Goal: Task Accomplishment & Management: Use online tool/utility

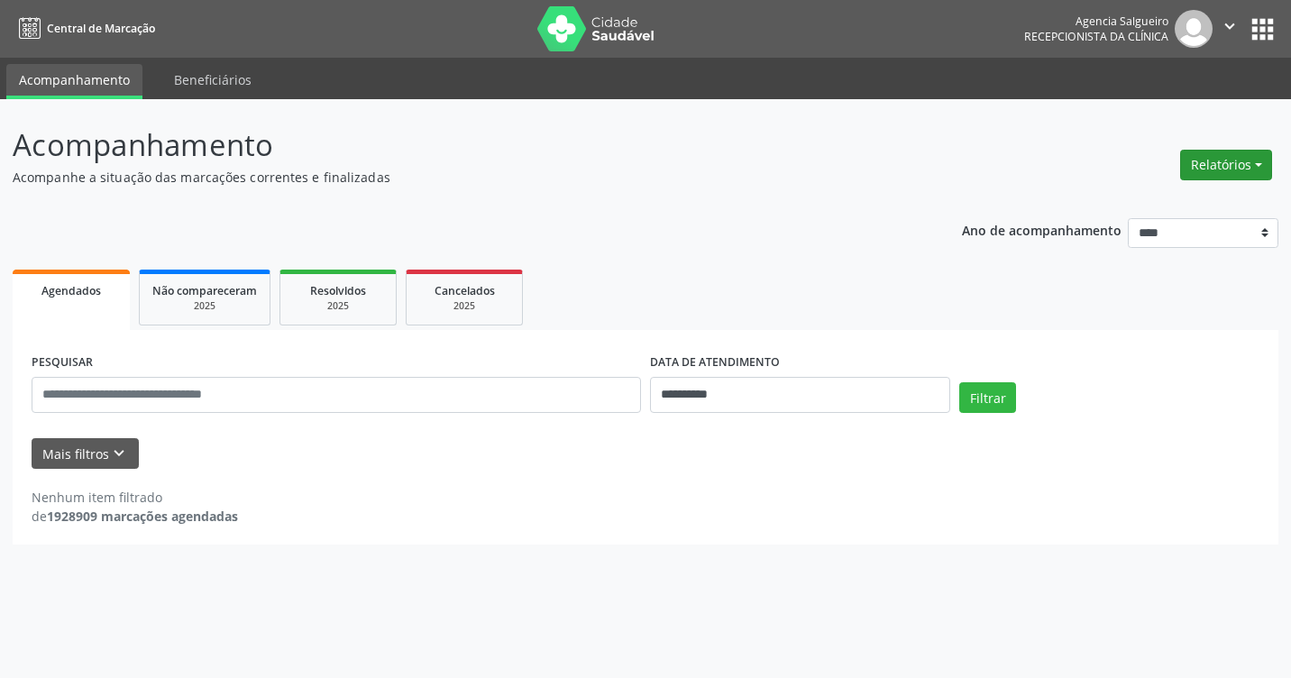
click at [1259, 165] on button "Relatórios" at bounding box center [1226, 165] width 92 height 31
click at [1191, 199] on link "Agendamentos" at bounding box center [1176, 203] width 194 height 25
select select "*"
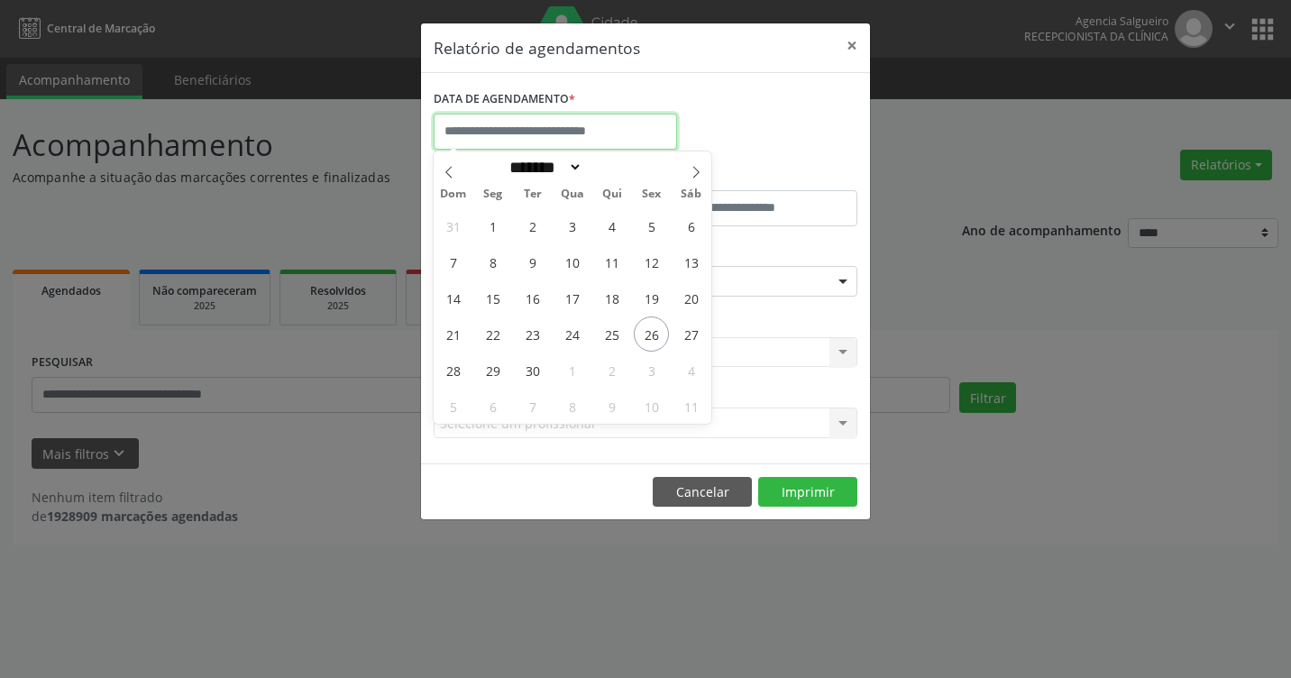
click at [583, 128] on input "text" at bounding box center [555, 132] width 243 height 36
click at [497, 363] on span "29" at bounding box center [492, 369] width 35 height 35
type input "**********"
click at [497, 363] on span "29" at bounding box center [492, 369] width 35 height 35
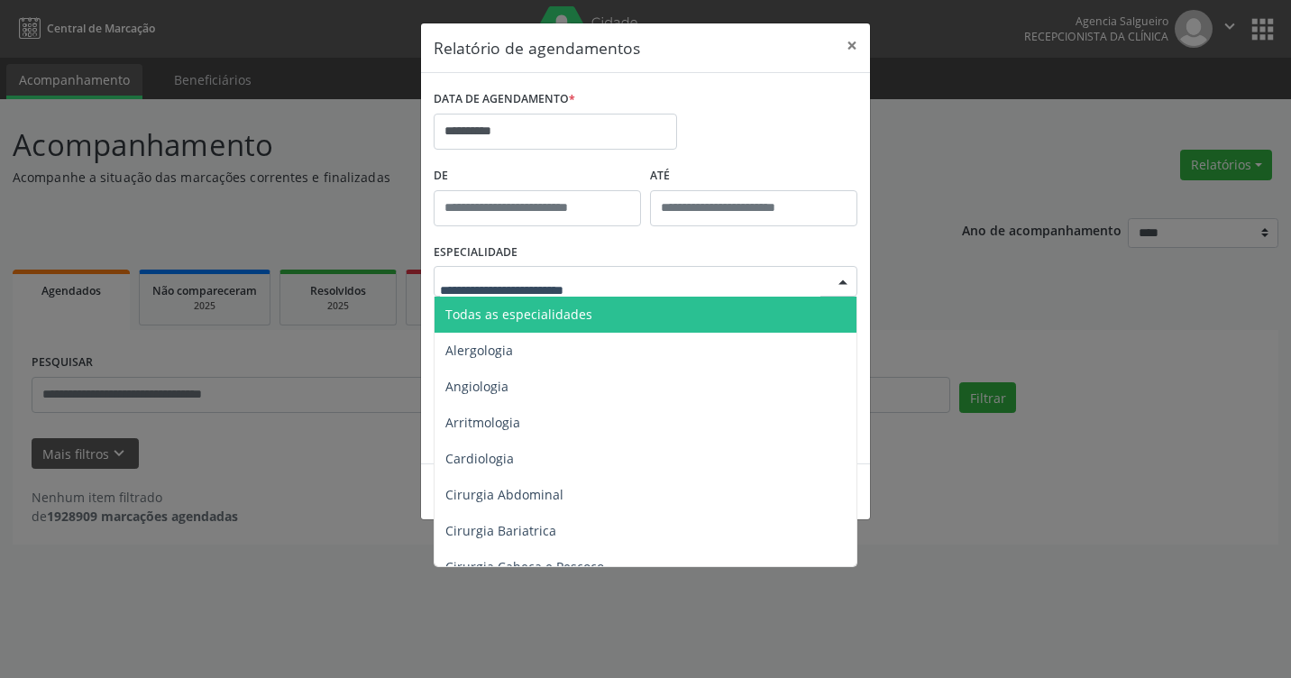
click at [840, 274] on div at bounding box center [842, 282] width 27 height 31
type input "**"
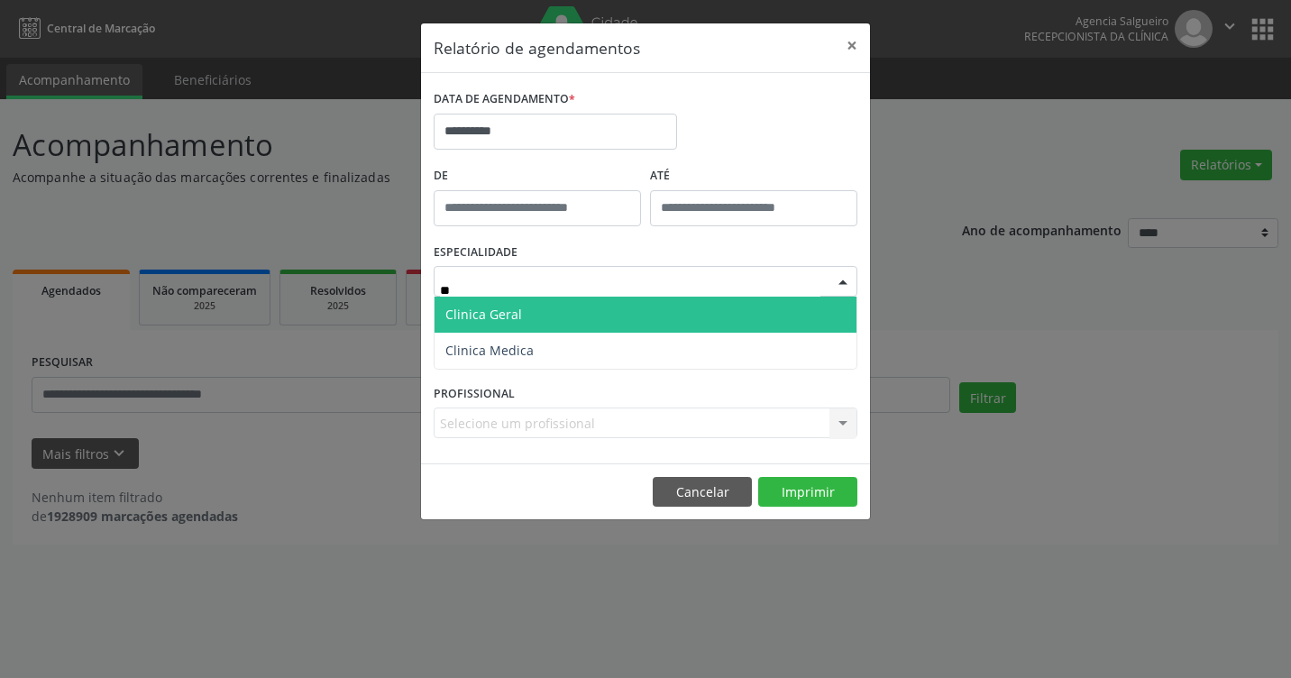
click at [806, 301] on span "Clinica Geral" at bounding box center [646, 315] width 422 height 36
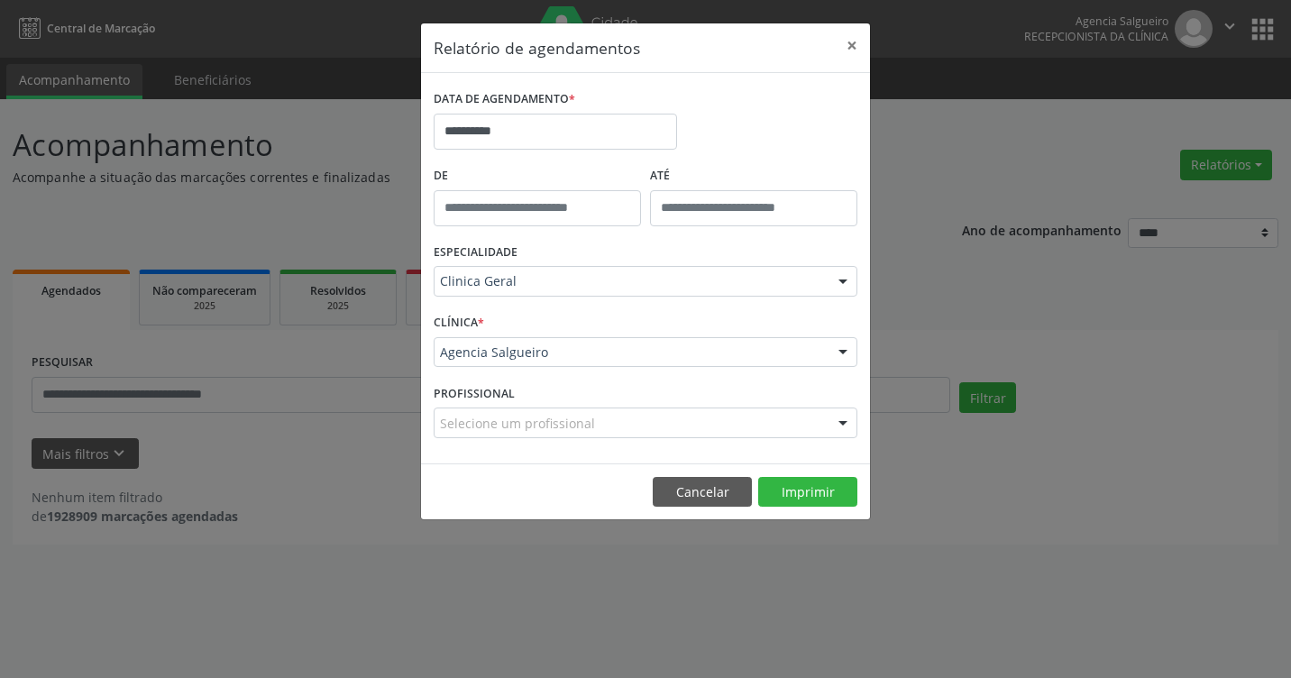
click at [803, 471] on footer "Cancelar Imprimir" at bounding box center [645, 491] width 449 height 57
click at [801, 492] on button "Imprimir" at bounding box center [807, 492] width 99 height 31
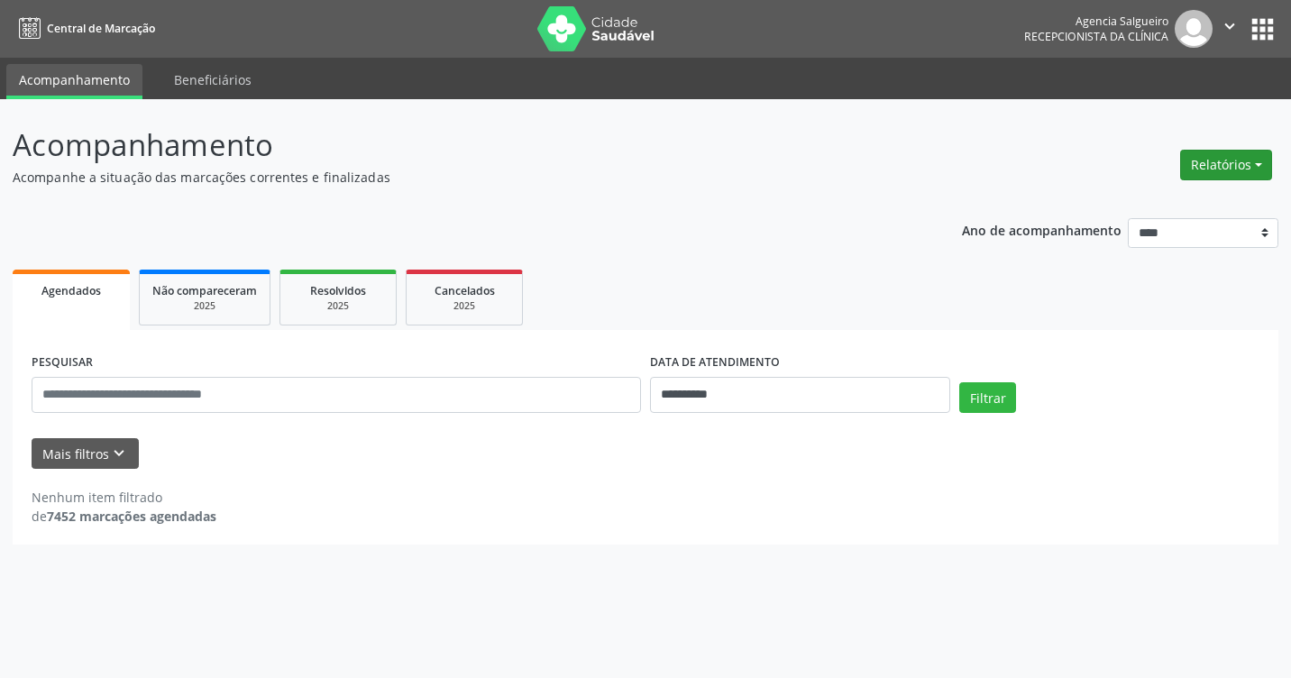
click at [1262, 161] on button "Relatórios" at bounding box center [1226, 165] width 92 height 31
click at [1169, 192] on link "Agendamentos" at bounding box center [1176, 203] width 194 height 25
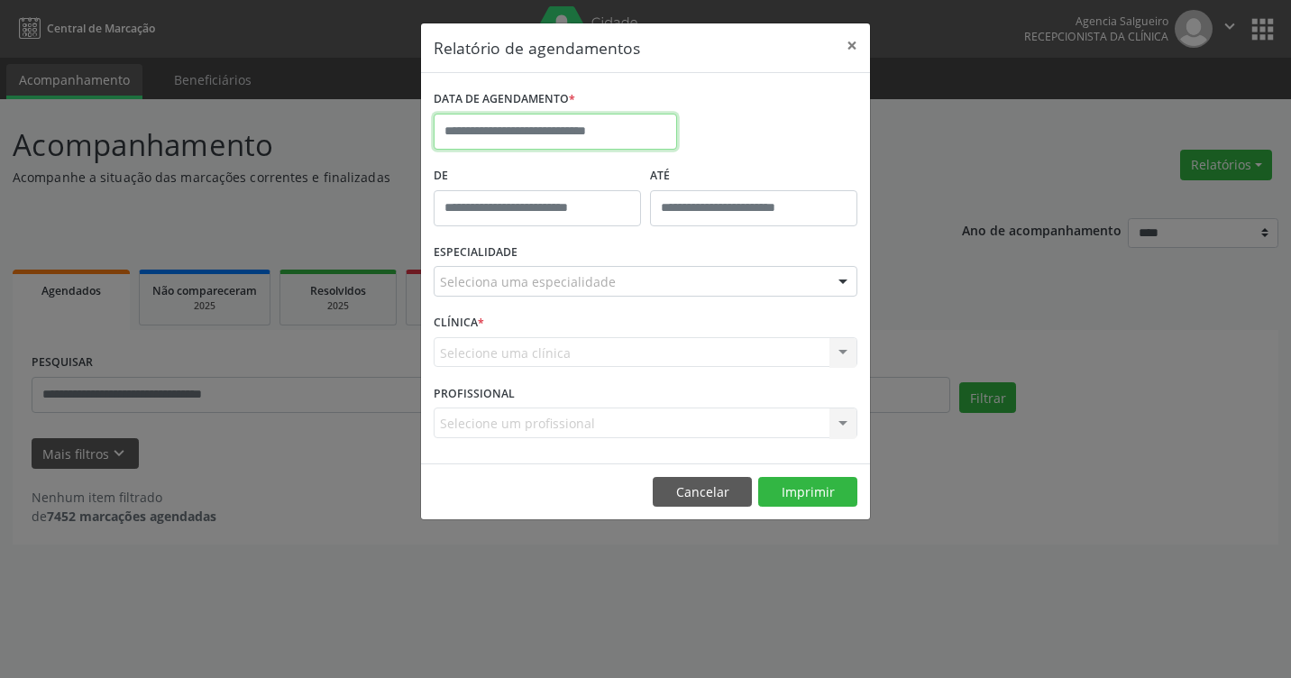
click at [644, 143] on input "text" at bounding box center [555, 132] width 243 height 36
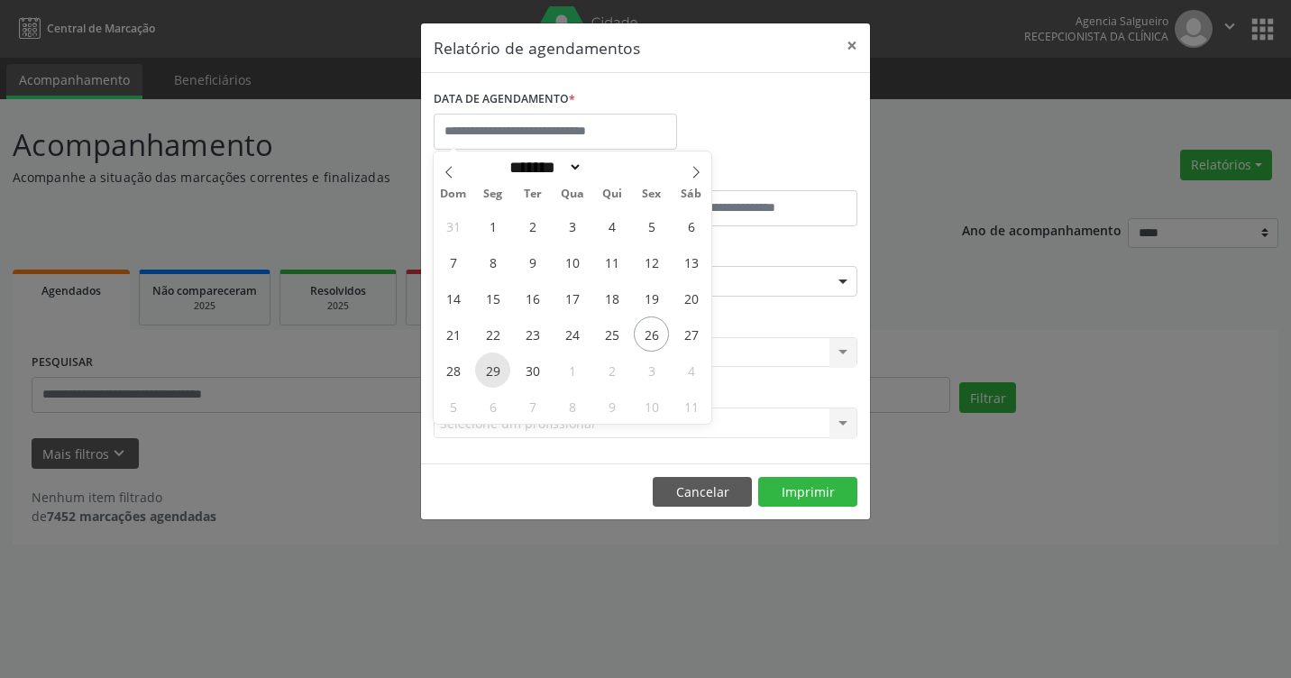
click at [494, 372] on span "29" at bounding box center [492, 369] width 35 height 35
type input "**********"
click at [494, 372] on span "29" at bounding box center [492, 369] width 35 height 35
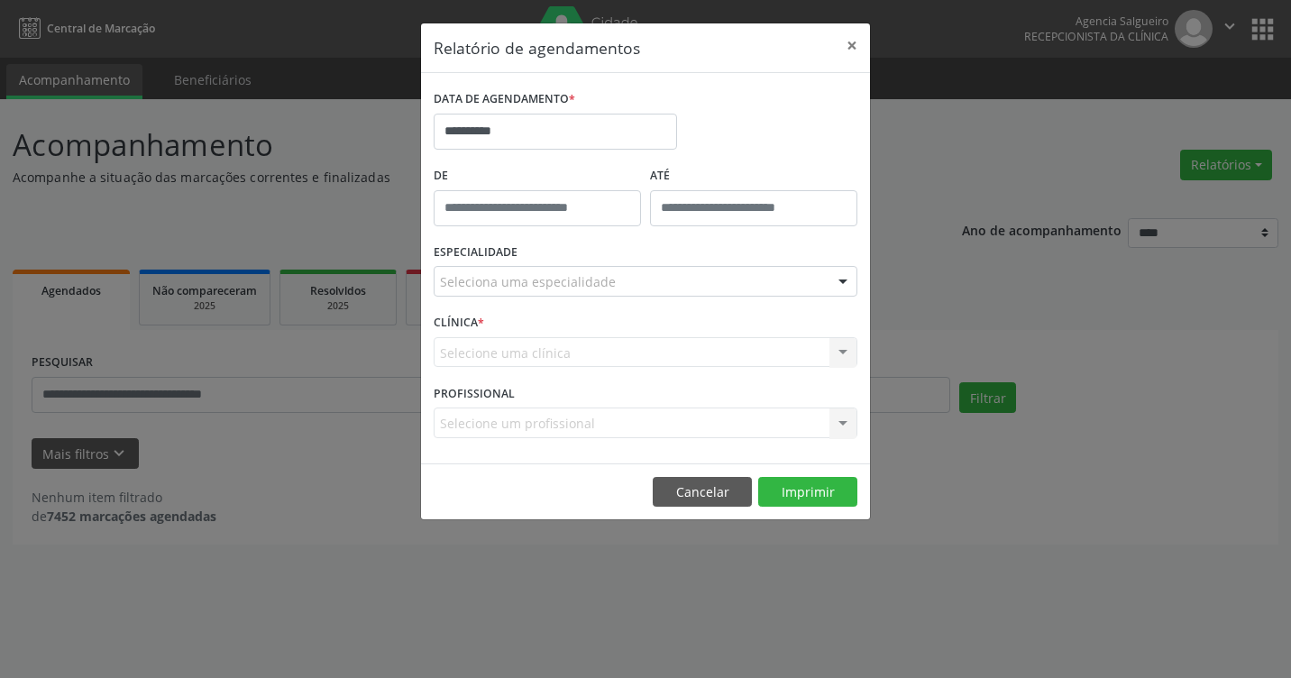
click at [843, 283] on div at bounding box center [842, 282] width 27 height 31
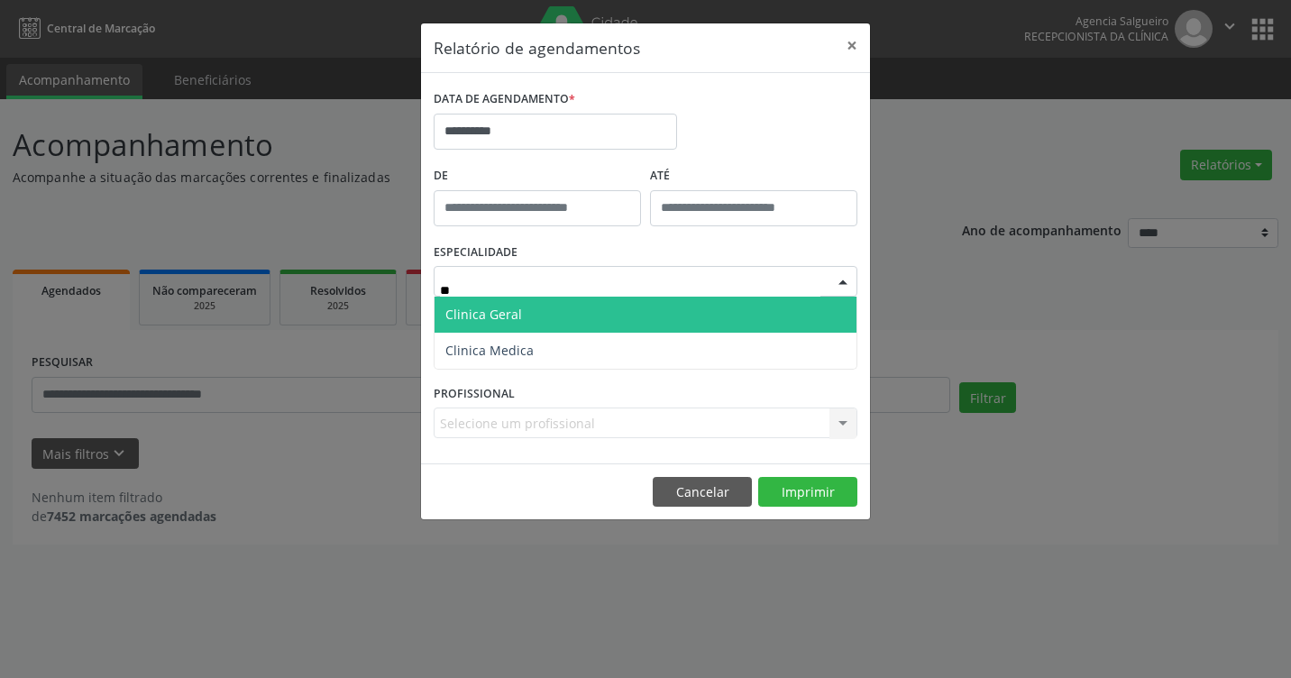
type input "***"
click at [772, 310] on span "Clinica Geral" at bounding box center [646, 315] width 422 height 36
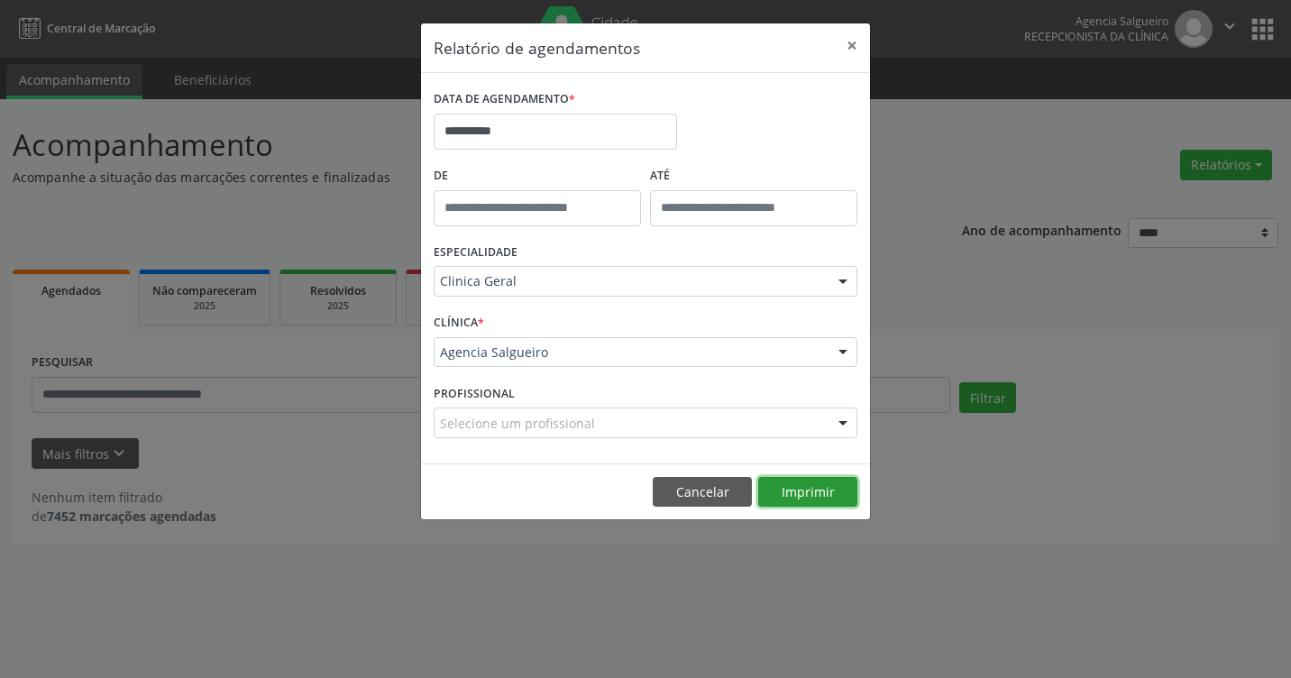
click at [819, 484] on button "Imprimir" at bounding box center [807, 492] width 99 height 31
